Goal: Browse casually: Explore the website without a specific task or goal

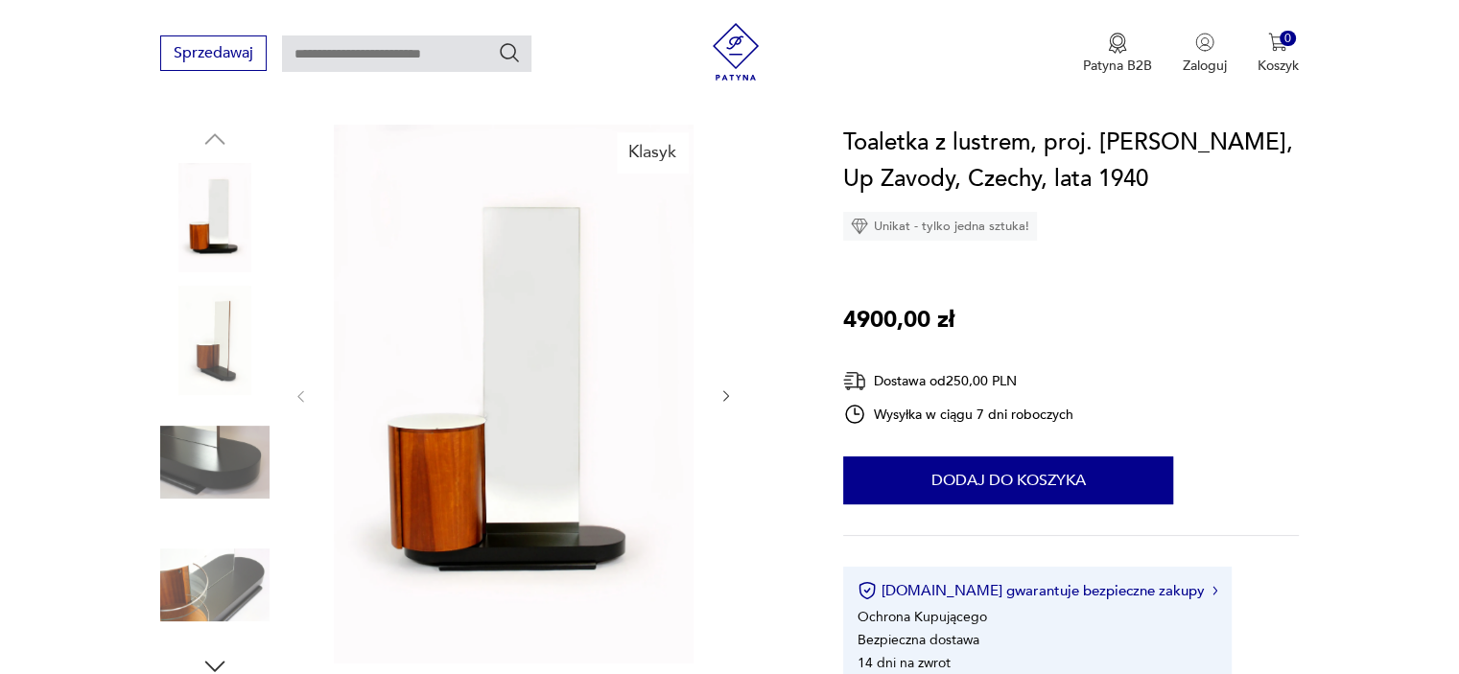
click at [721, 389] on icon "button" at bounding box center [726, 396] width 16 height 16
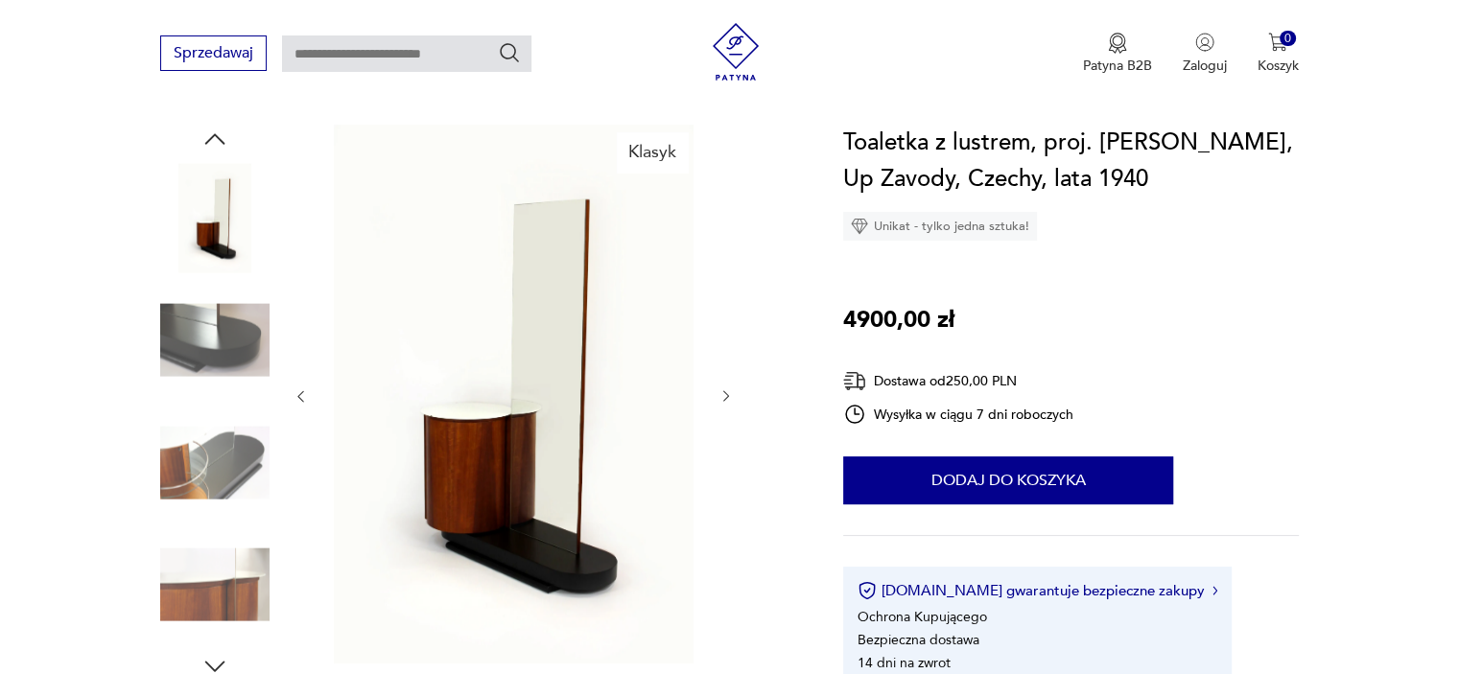
click at [721, 389] on icon "button" at bounding box center [726, 396] width 16 height 16
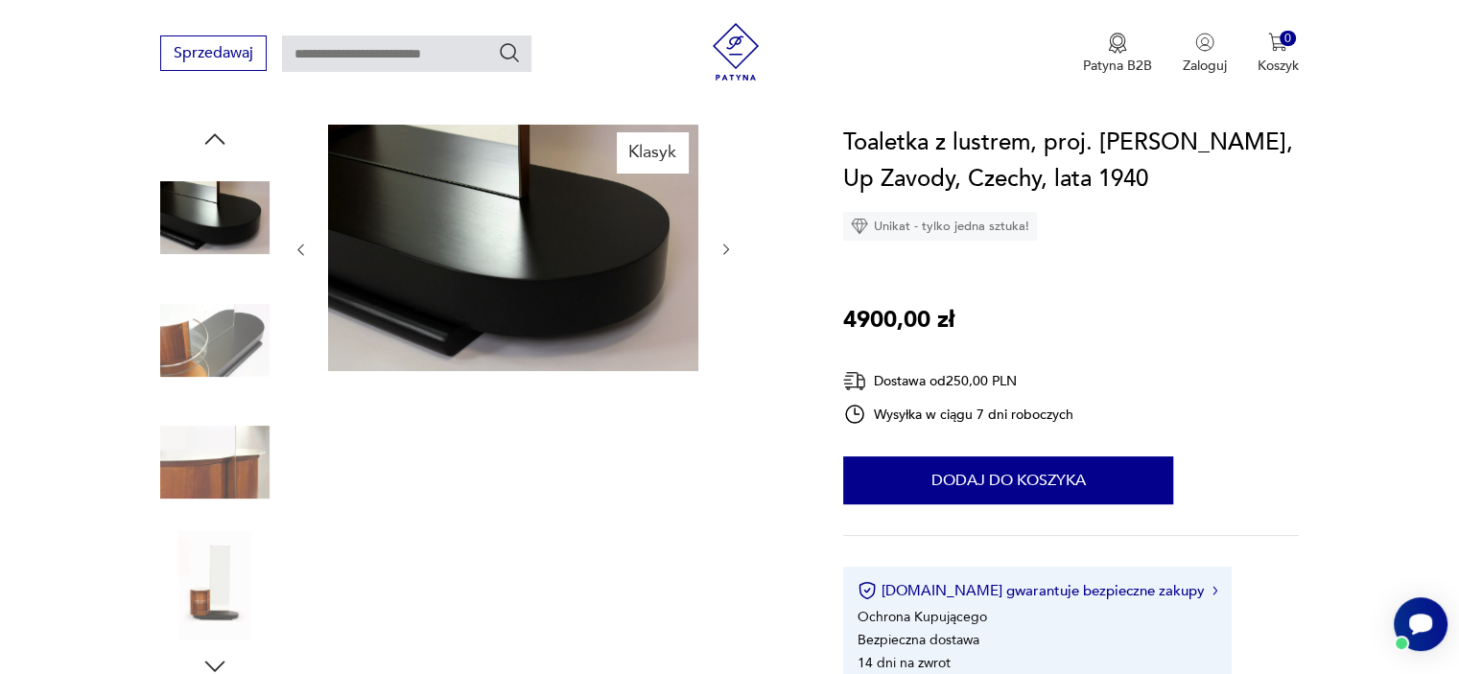
click at [721, 389] on div "Klasyk" at bounding box center [513, 403] width 441 height 556
click at [246, 243] on img at bounding box center [214, 217] width 109 height 109
click at [234, 298] on img at bounding box center [214, 340] width 109 height 109
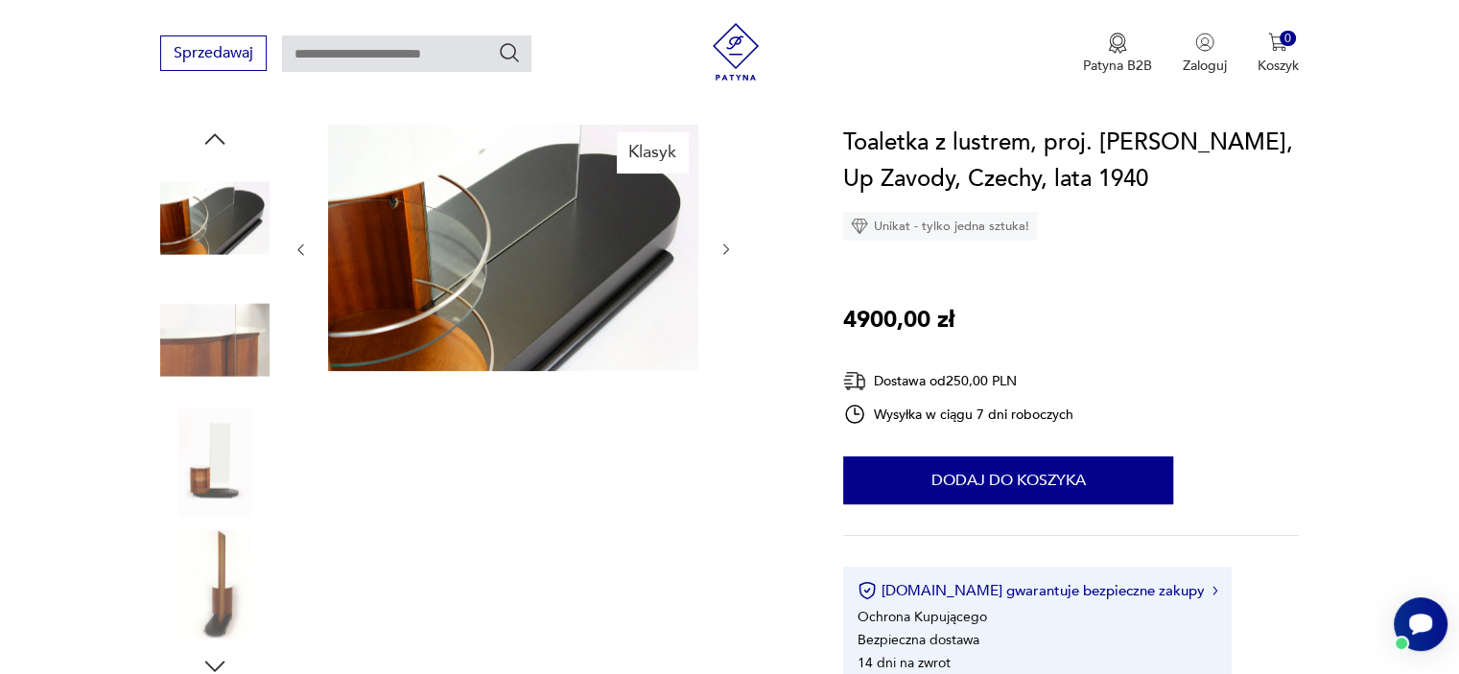
click at [224, 351] on img at bounding box center [214, 340] width 109 height 109
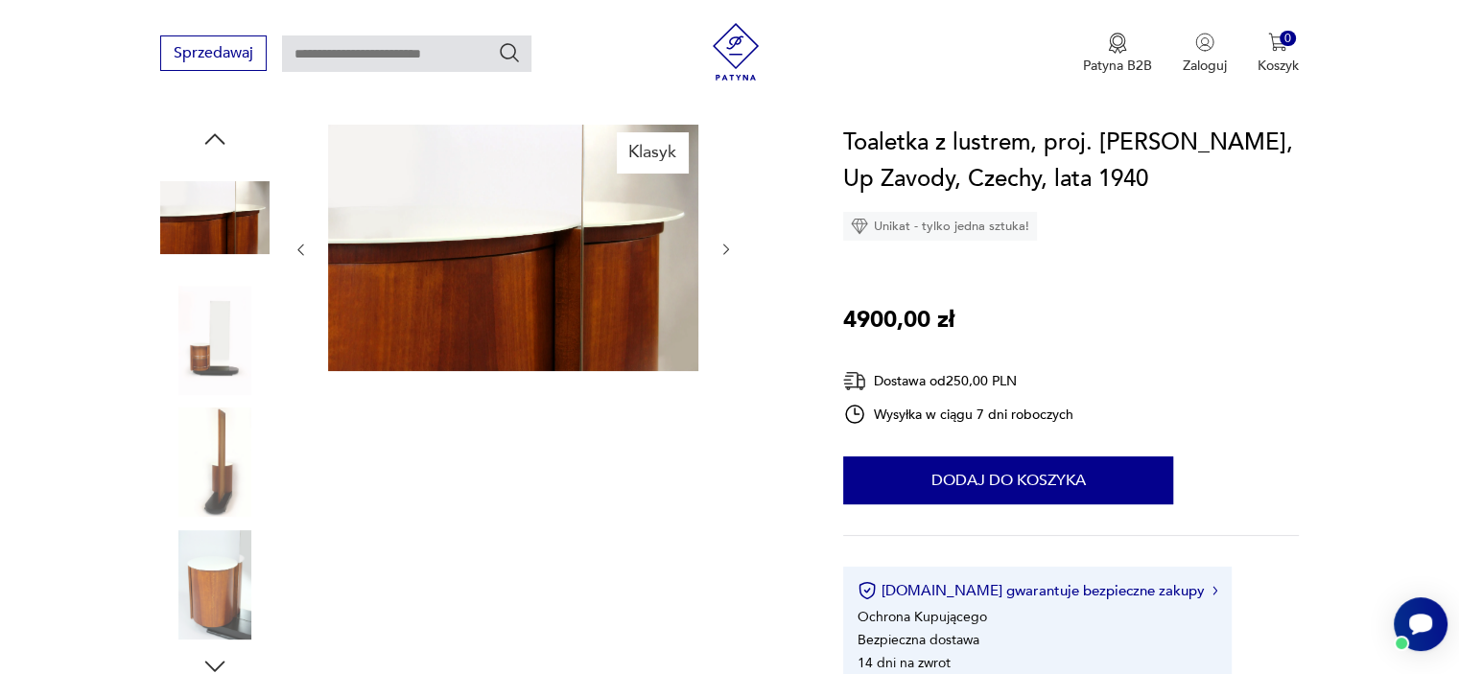
click at [224, 351] on img at bounding box center [214, 340] width 109 height 109
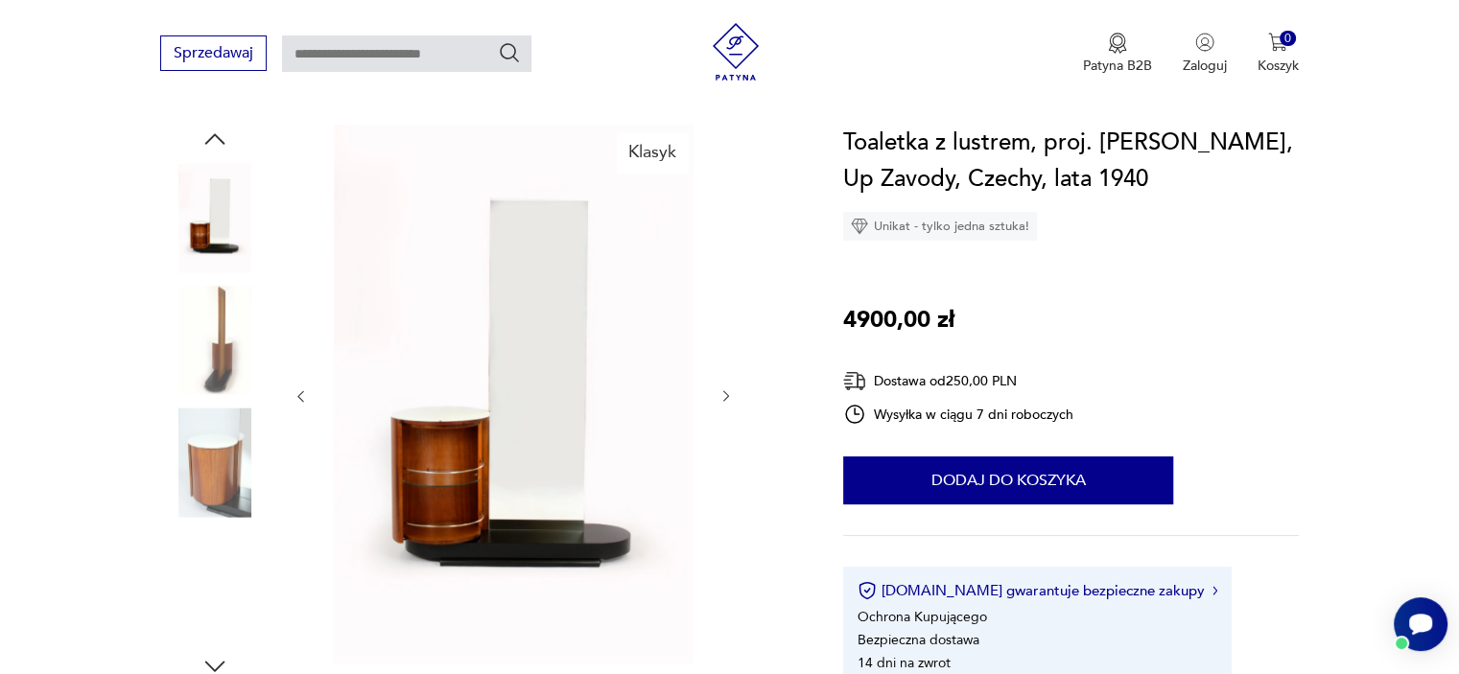
click at [224, 350] on img at bounding box center [214, 340] width 109 height 109
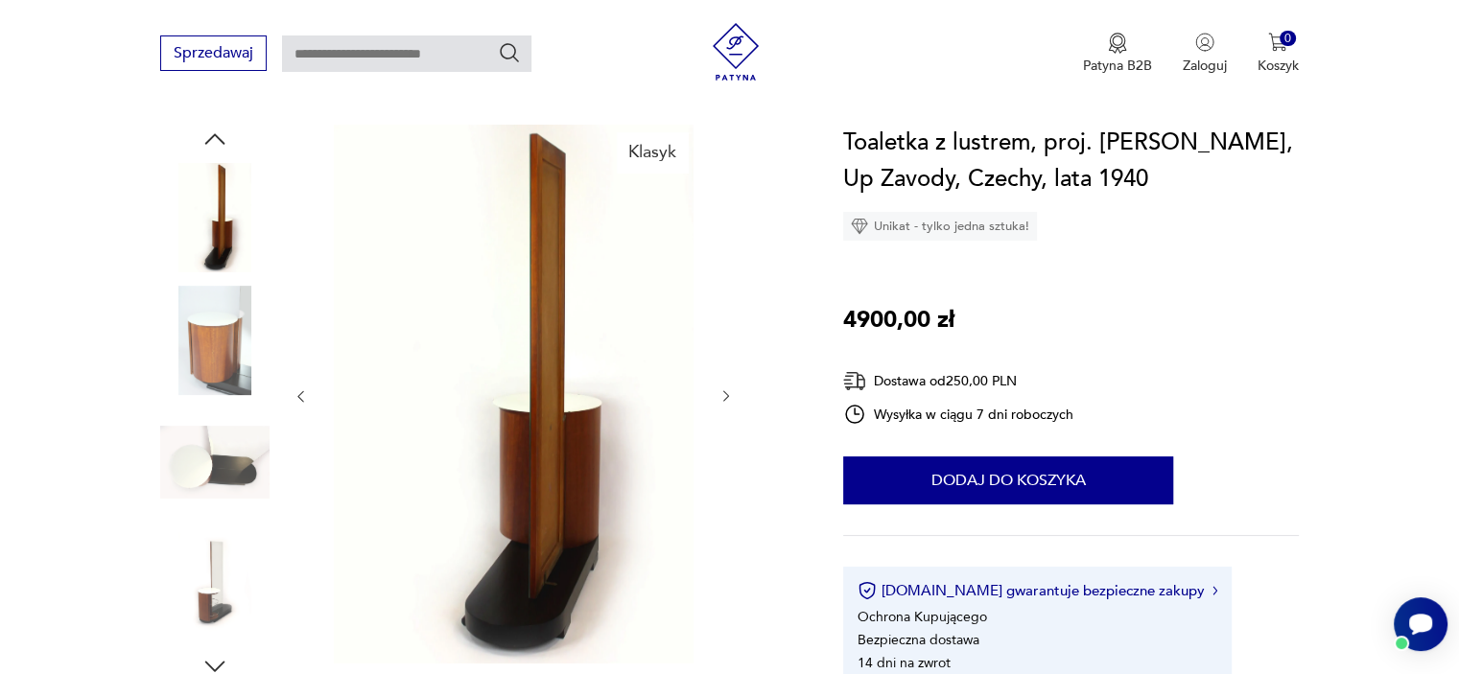
click at [214, 437] on img at bounding box center [214, 462] width 109 height 109
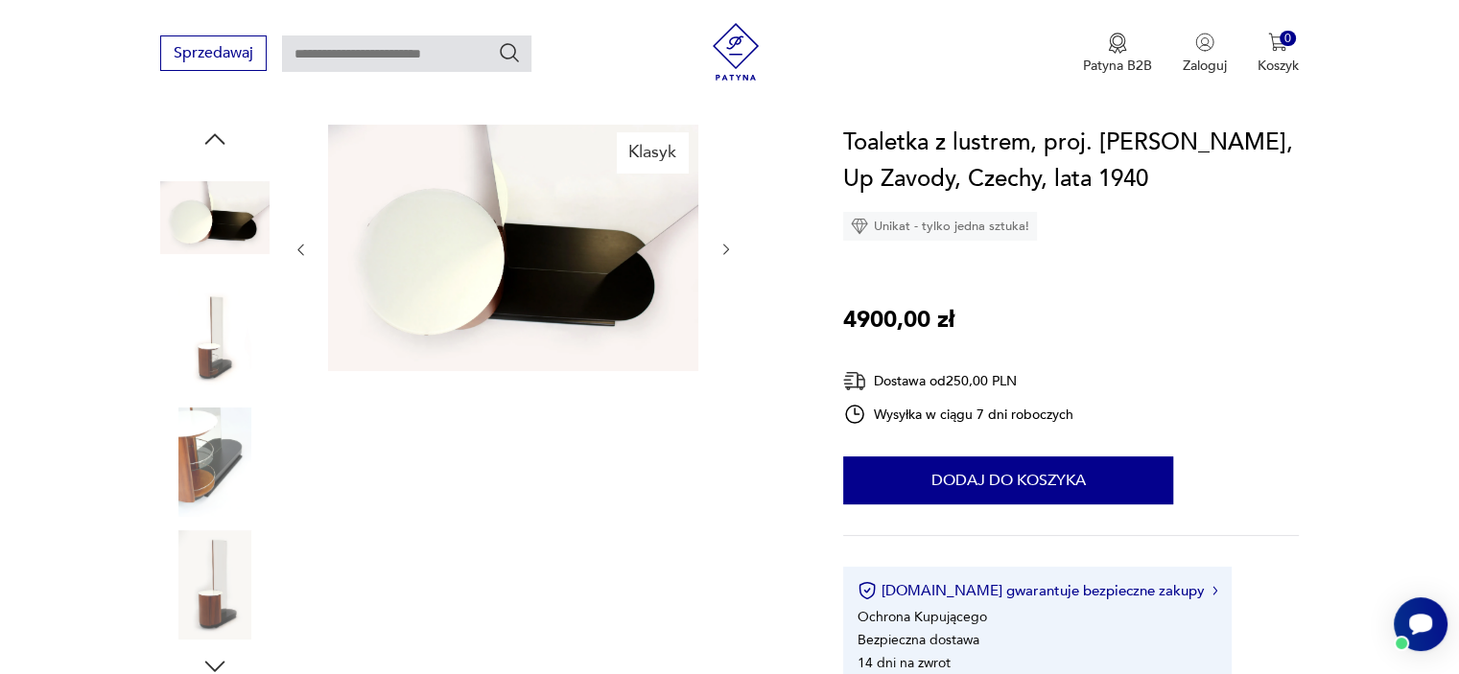
click at [227, 233] on img at bounding box center [214, 217] width 109 height 109
click at [226, 142] on icon "button" at bounding box center [214, 139] width 29 height 29
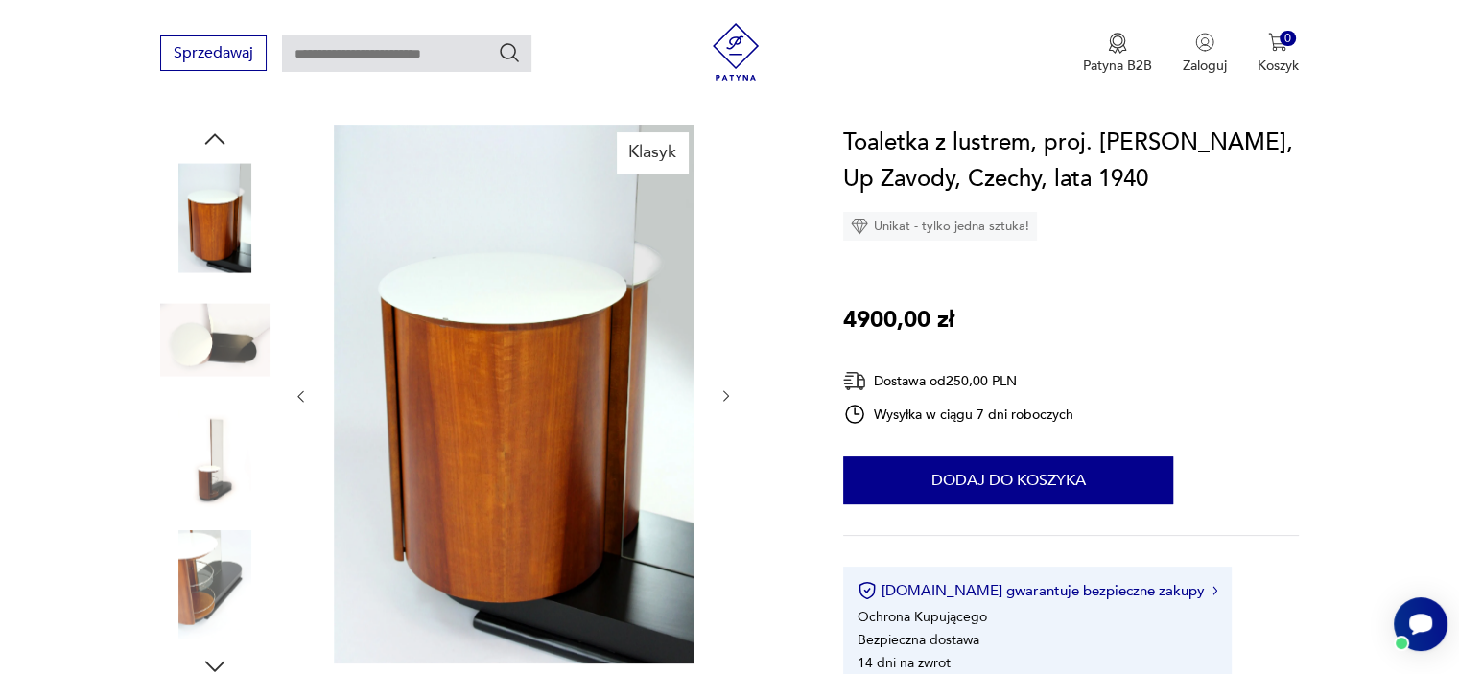
click at [219, 139] on icon "button" at bounding box center [215, 138] width 20 height 11
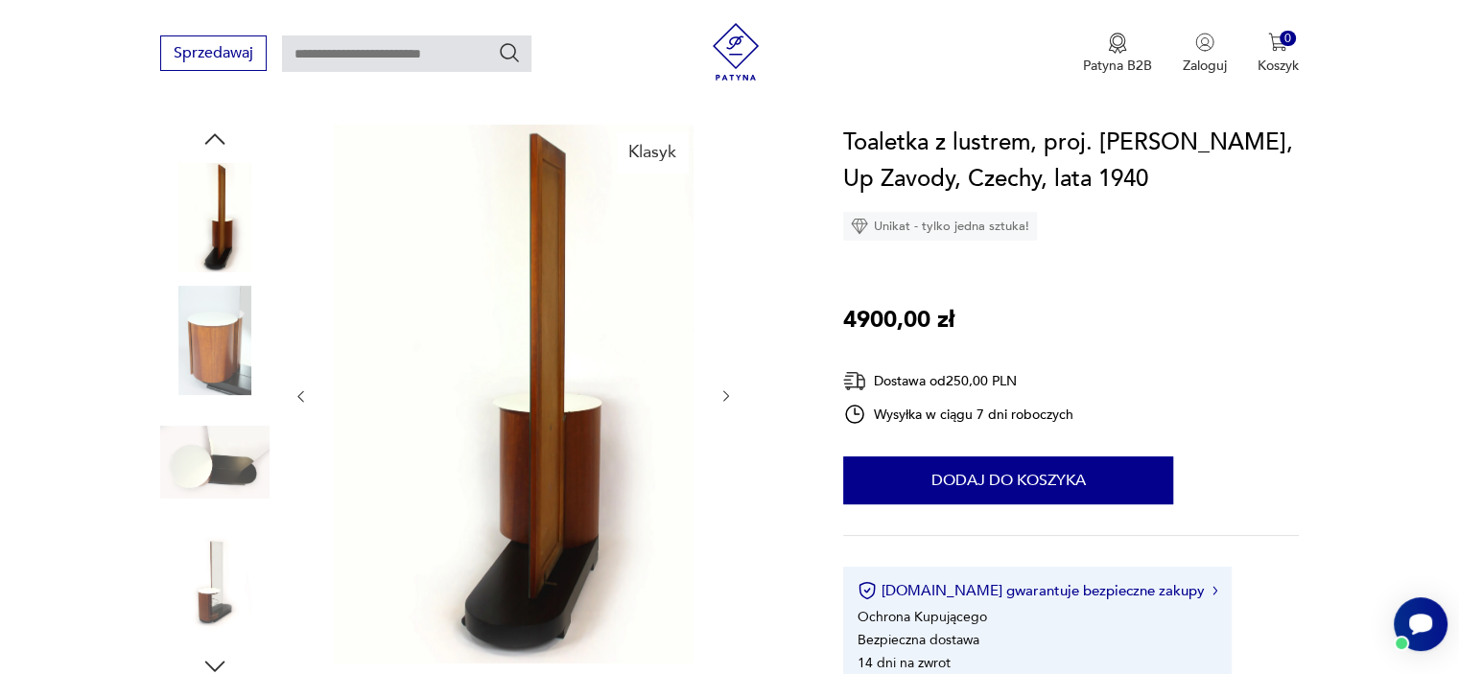
click at [219, 139] on icon "button" at bounding box center [215, 138] width 20 height 11
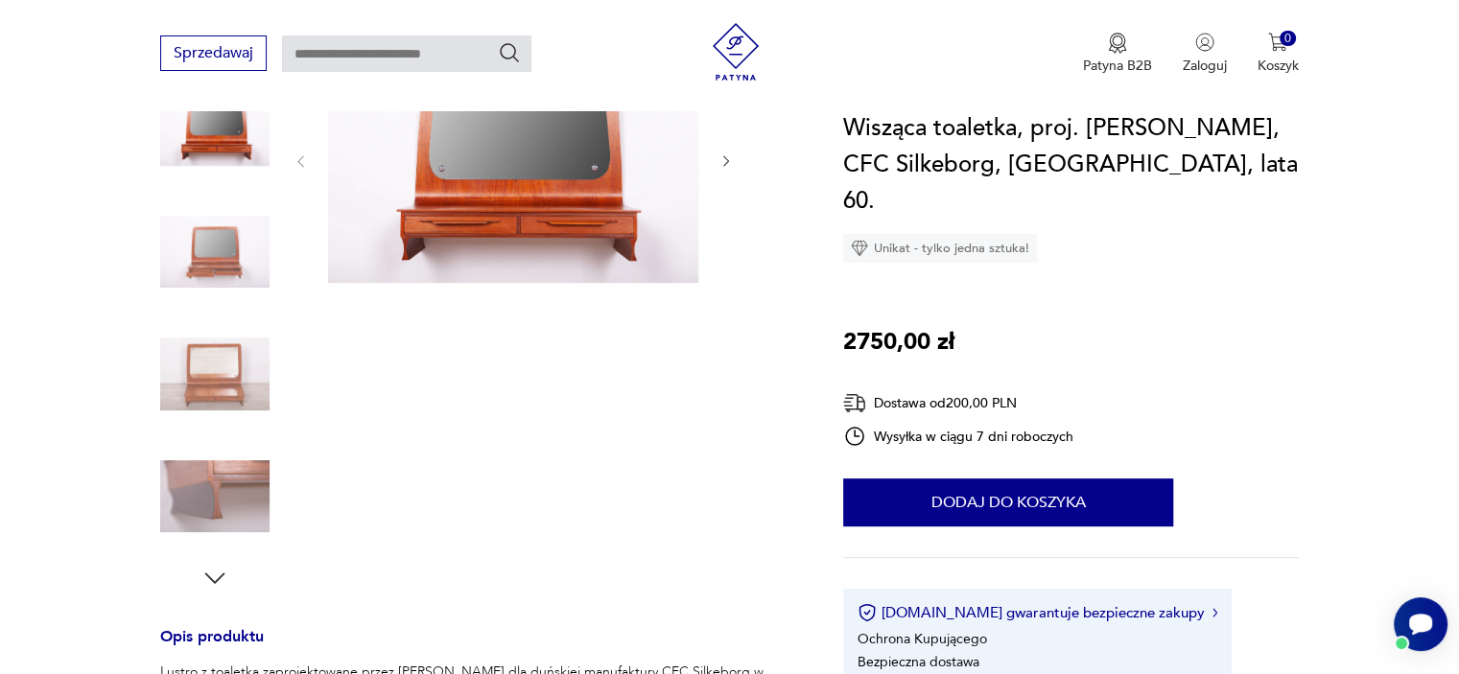
scroll to position [288, 0]
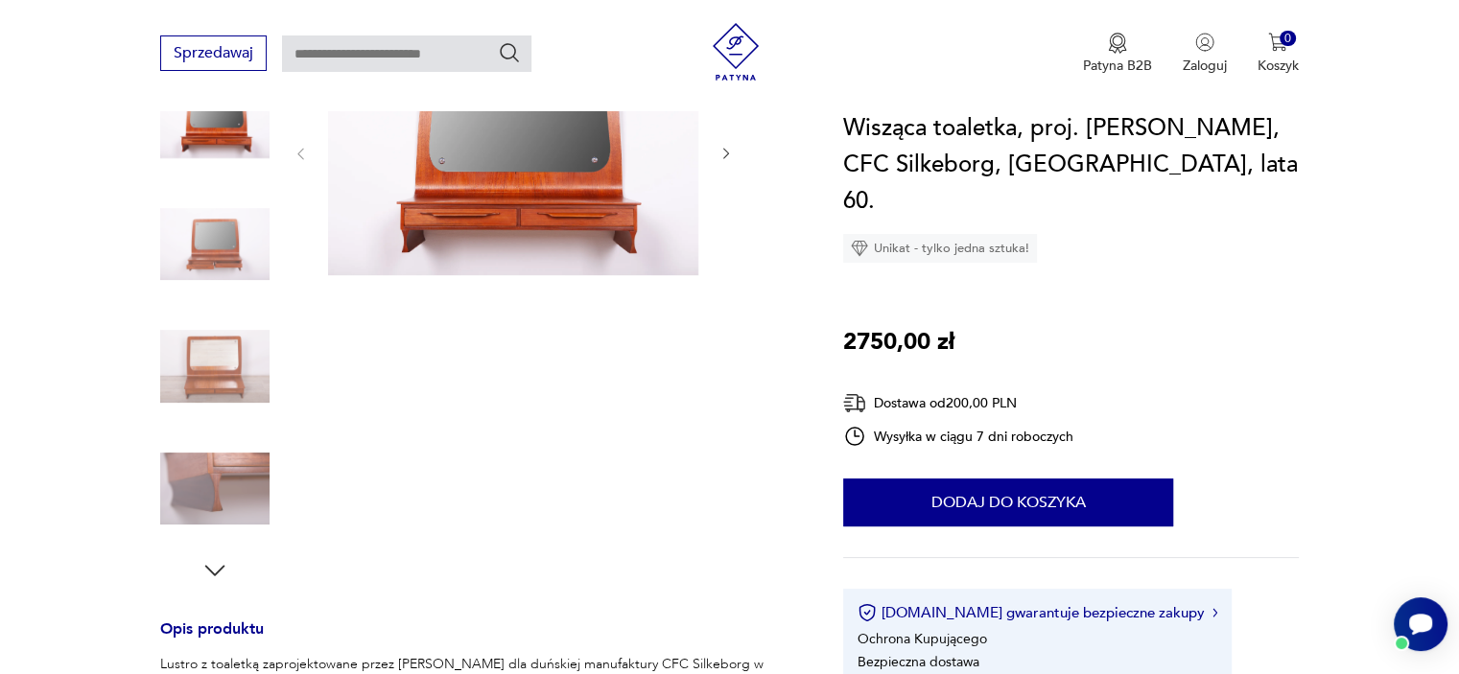
click at [234, 260] on img at bounding box center [214, 244] width 109 height 109
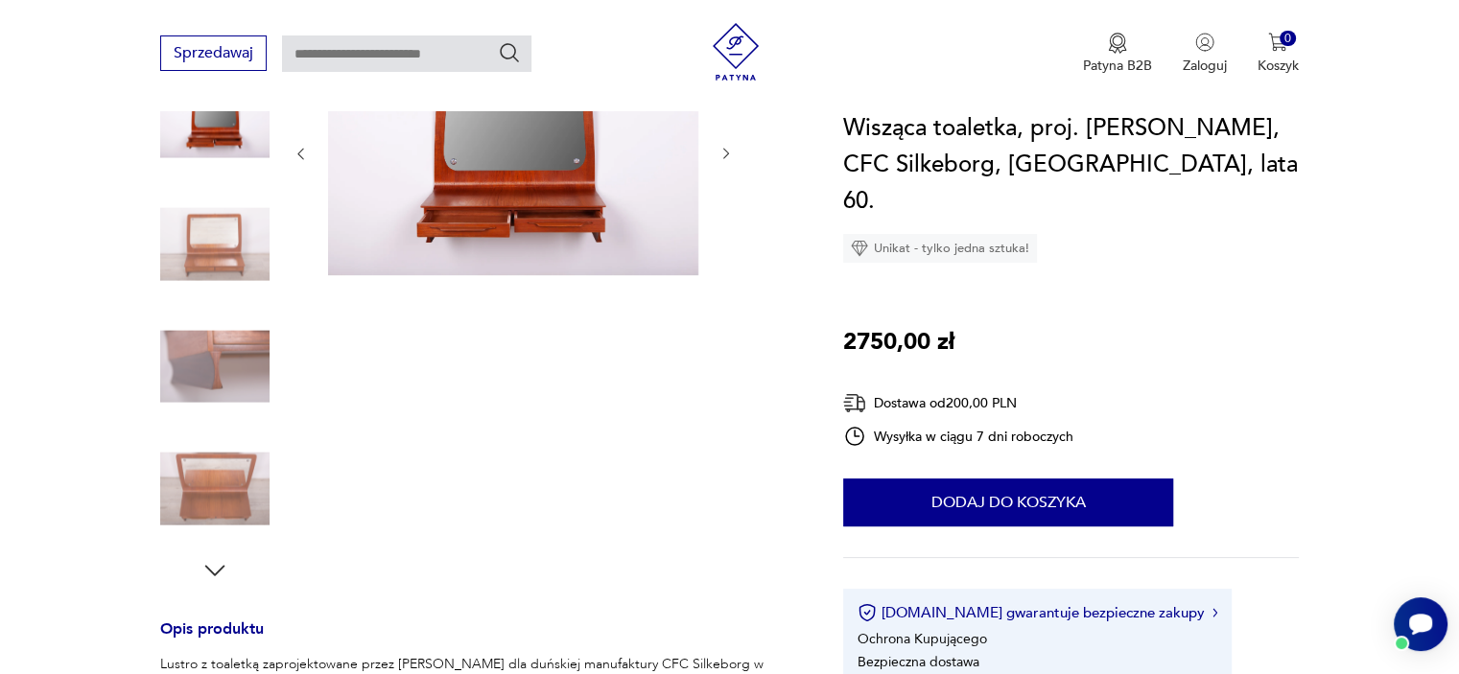
click at [234, 245] on img at bounding box center [214, 244] width 109 height 109
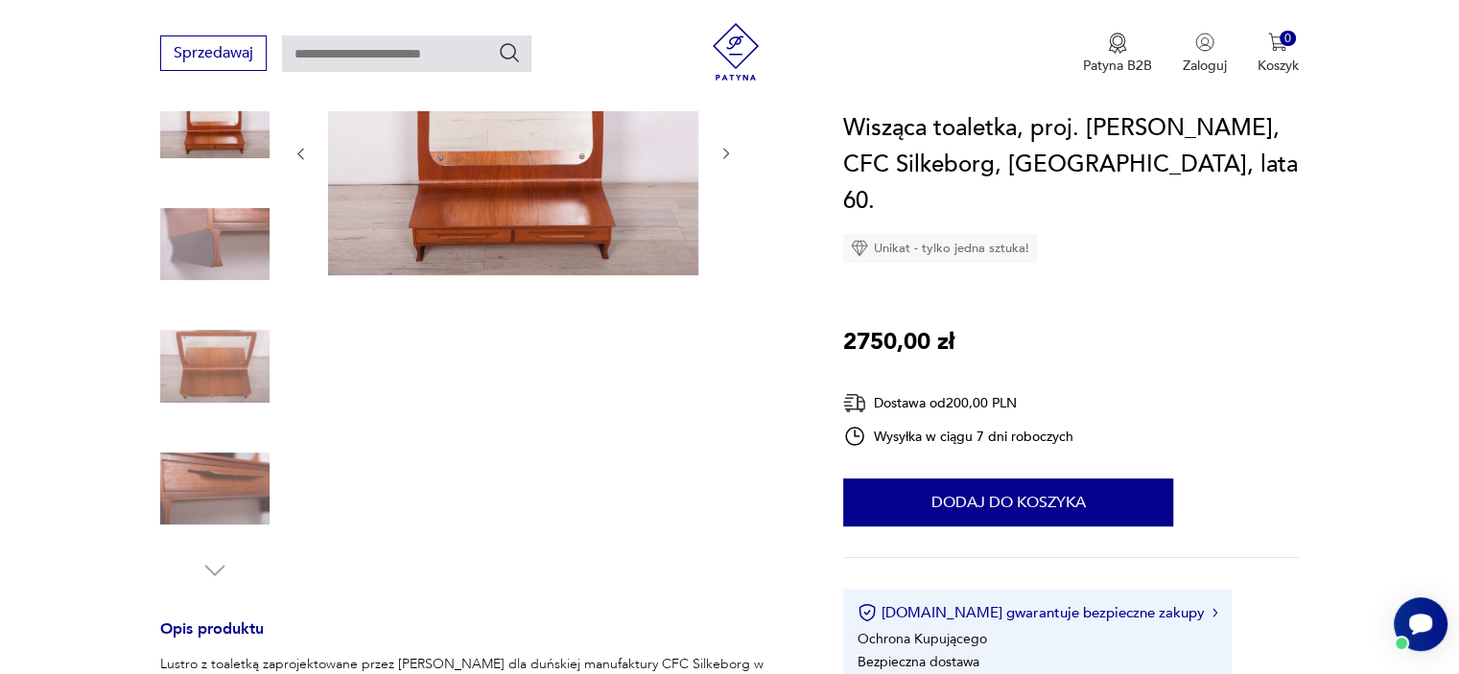
click at [244, 270] on img at bounding box center [214, 244] width 109 height 109
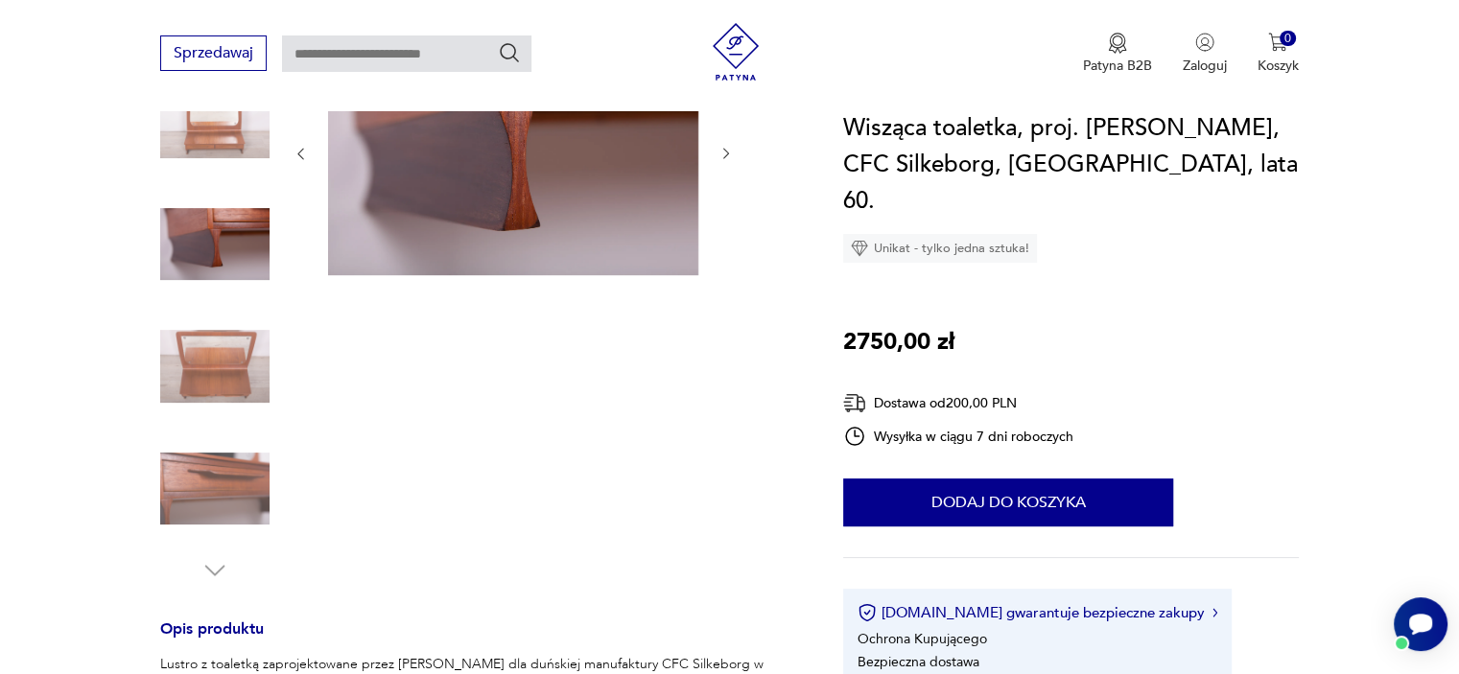
click at [244, 366] on img at bounding box center [214, 366] width 109 height 109
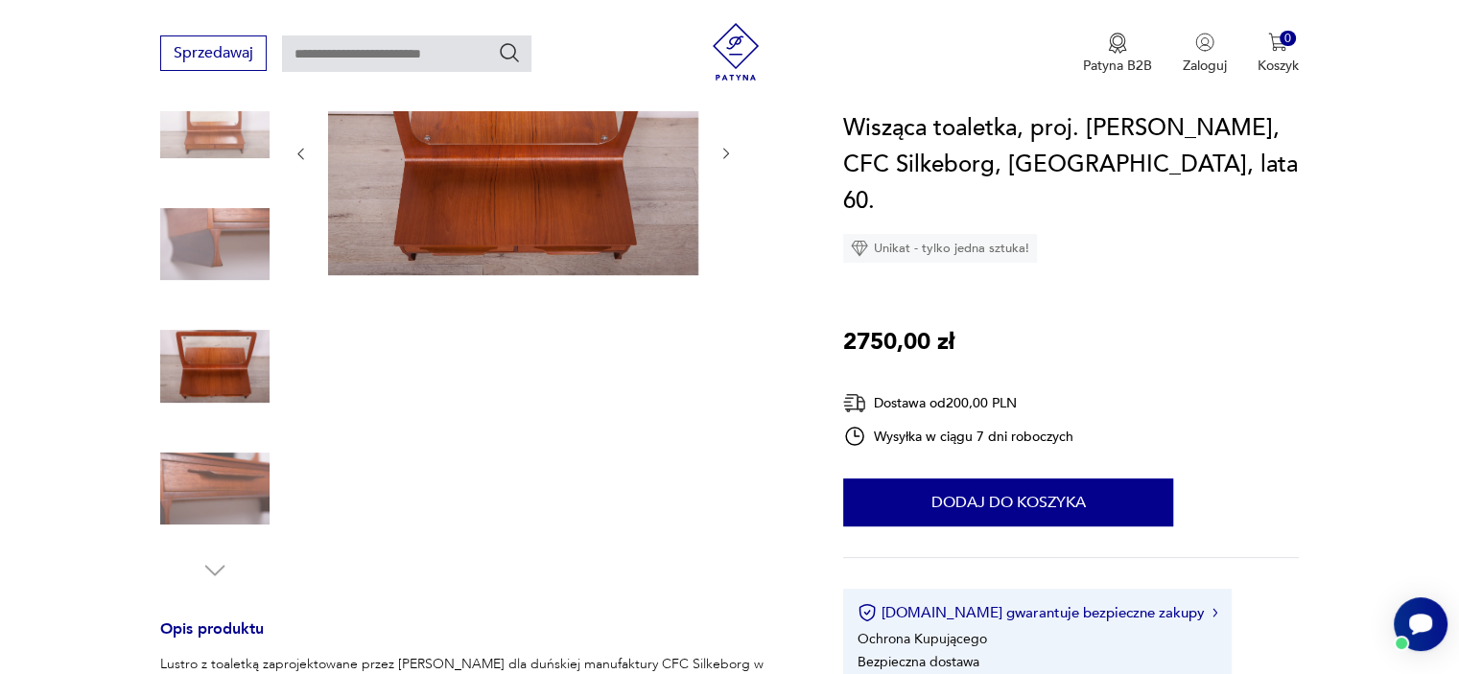
click at [246, 474] on img at bounding box center [214, 488] width 109 height 109
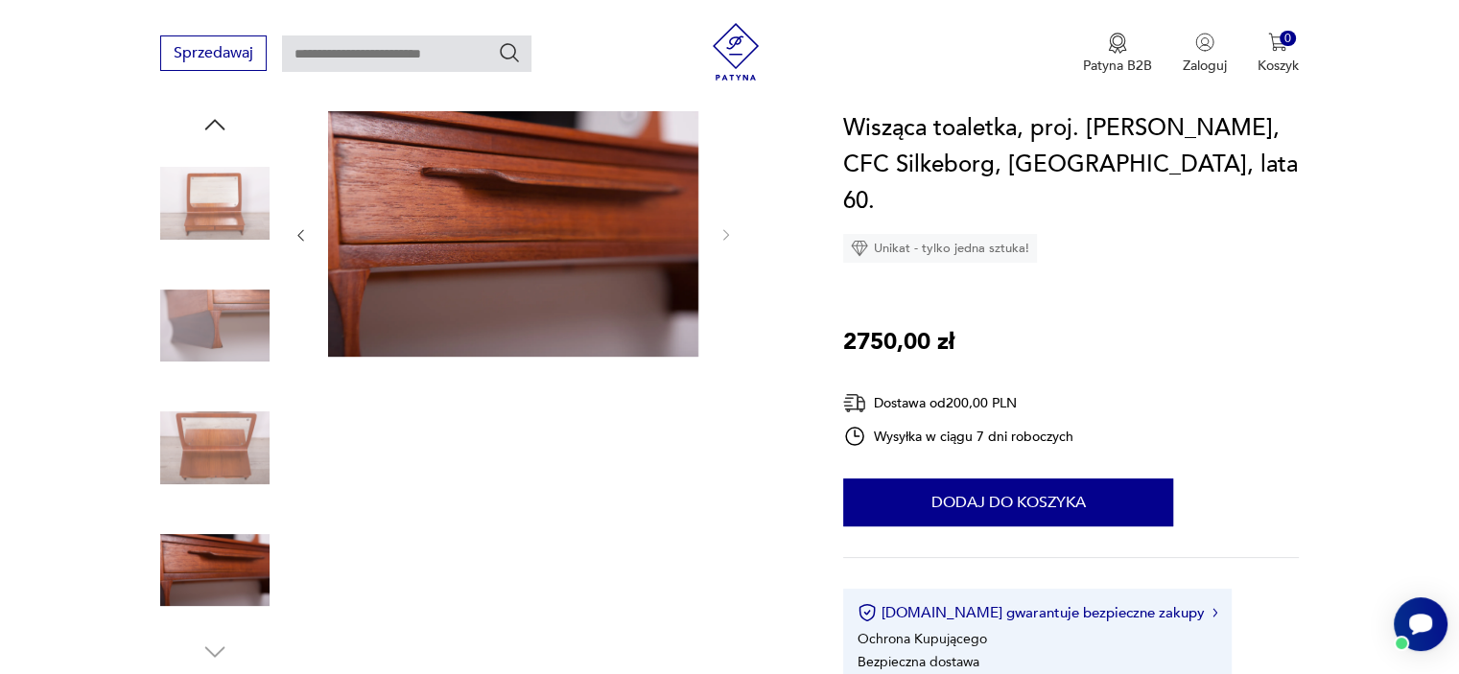
scroll to position [0, 0]
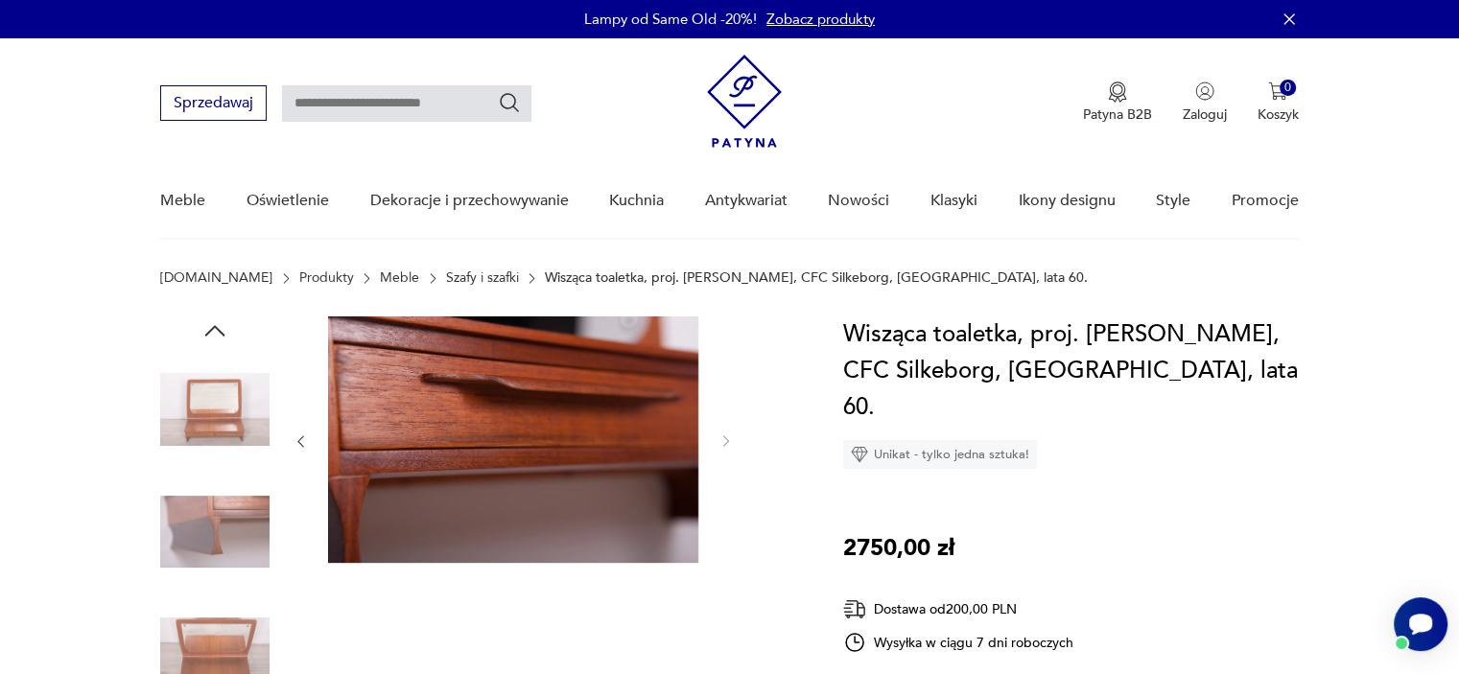
click at [223, 419] on img at bounding box center [214, 409] width 109 height 109
